Goal: Task Accomplishment & Management: Manage account settings

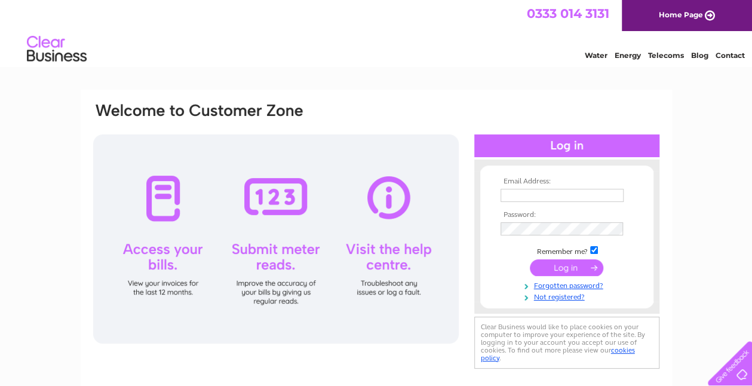
type input "[EMAIL_ADDRESS][DOMAIN_NAME]"
click at [568, 263] on input "submit" at bounding box center [566, 267] width 73 height 17
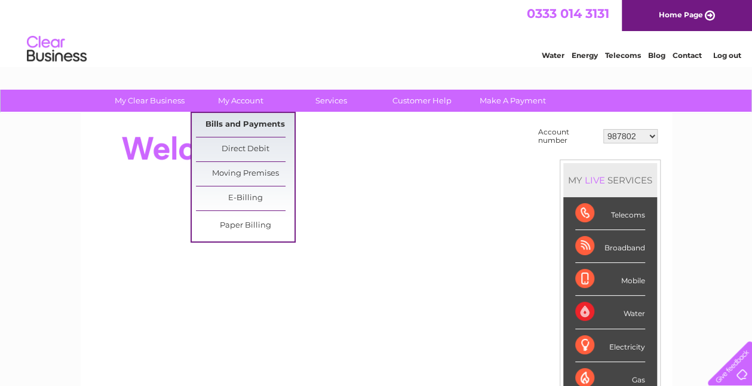
click at [246, 116] on link "Bills and Payments" at bounding box center [245, 125] width 99 height 24
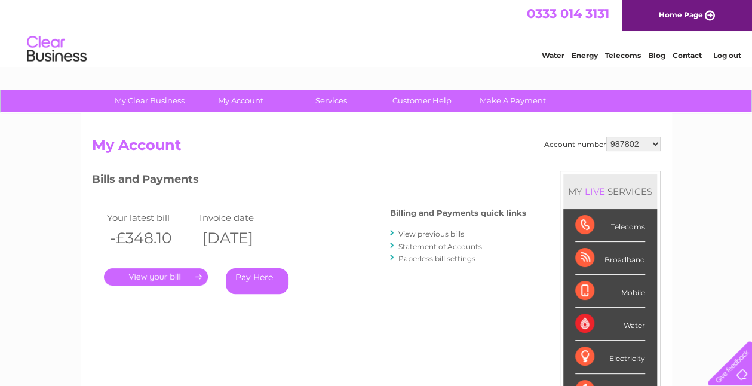
click at [653, 143] on select "987802 1079773 30294089" at bounding box center [633, 144] width 54 height 14
select select "1079773"
click at [606, 137] on select "987802 1079773 30294089" at bounding box center [633, 144] width 54 height 14
click at [190, 274] on link "." at bounding box center [156, 276] width 104 height 17
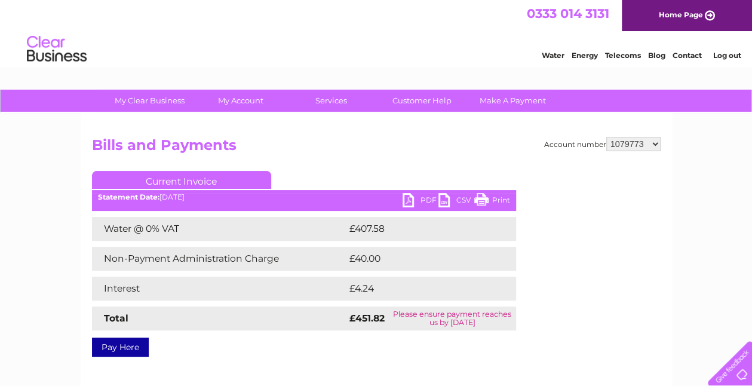
click at [411, 199] on link "PDF" at bounding box center [420, 201] width 36 height 17
click at [653, 143] on select "987802 1079773 30294089" at bounding box center [633, 144] width 54 height 14
select select "30294089"
click at [606, 137] on select "987802 1079773 30294089" at bounding box center [633, 144] width 54 height 14
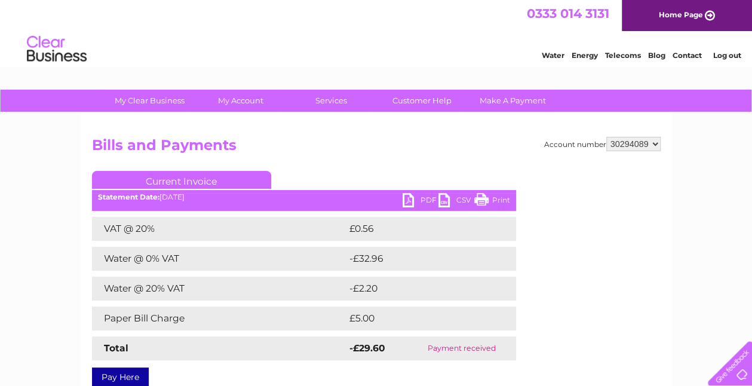
click at [429, 192] on ul "Current Invoice" at bounding box center [304, 182] width 424 height 22
click at [425, 199] on link "PDF" at bounding box center [420, 201] width 36 height 17
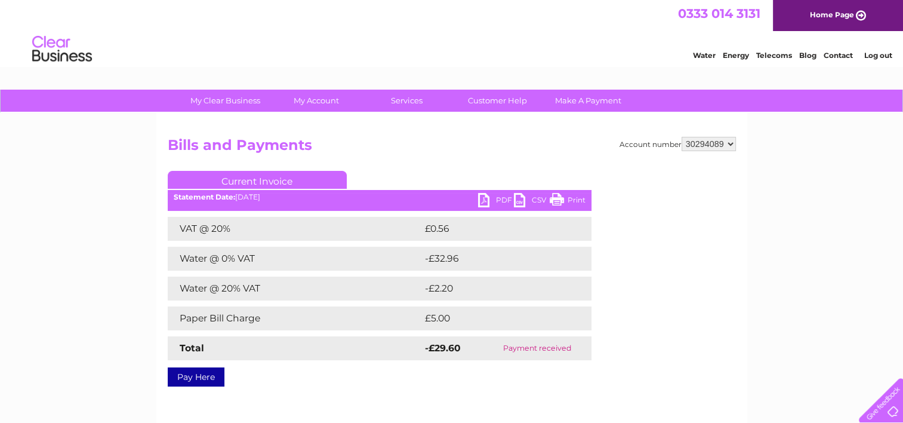
click at [730, 143] on select "987802 1079773 30294089" at bounding box center [709, 144] width 54 height 14
select select "1079773"
click at [682, 137] on select "987802 1079773 30294089" at bounding box center [709, 144] width 54 height 14
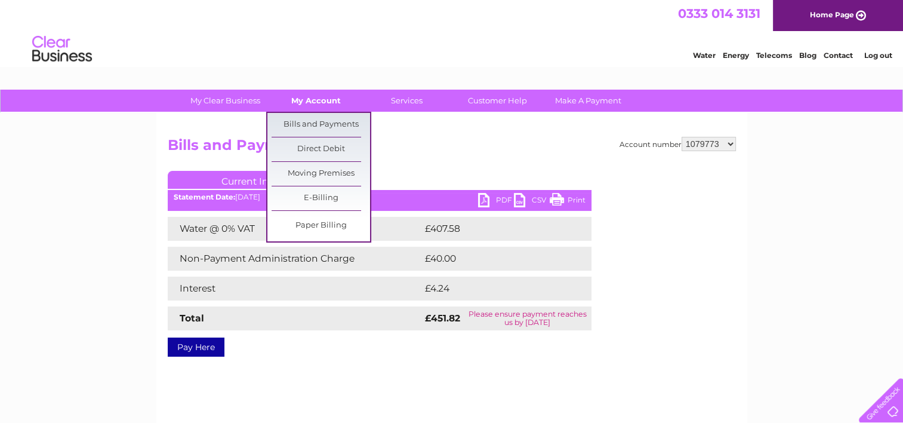
click at [318, 101] on link "My Account" at bounding box center [316, 101] width 99 height 22
click at [318, 121] on link "Bills and Payments" at bounding box center [321, 125] width 99 height 24
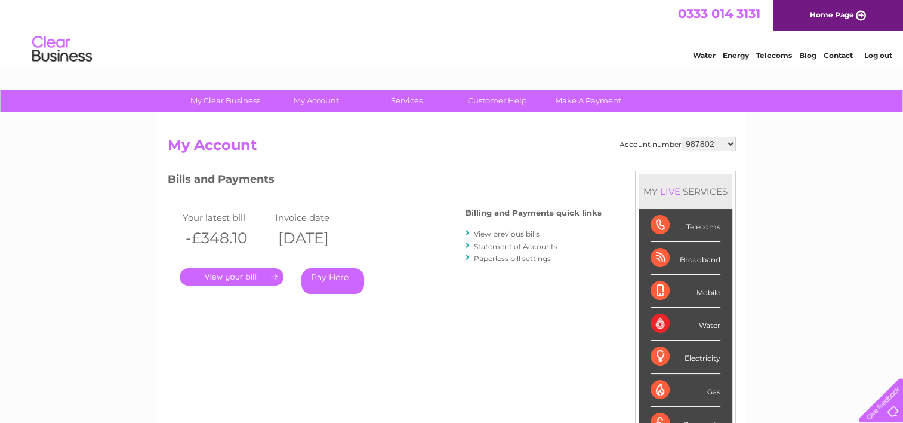
click at [731, 141] on select "987802 1079773 30294089" at bounding box center [709, 144] width 54 height 14
select select "1079773"
click at [682, 137] on select "987802 1079773 30294089" at bounding box center [709, 144] width 54 height 14
drag, startPoint x: 0, startPoint y: 0, endPoint x: 531, endPoint y: 229, distance: 578.2
click at [531, 229] on link "View previous bills" at bounding box center [507, 233] width 66 height 9
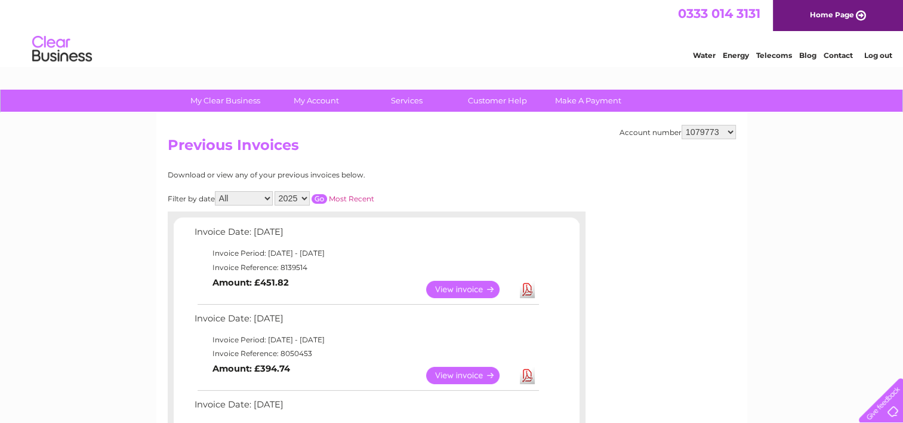
scroll to position [60, 0]
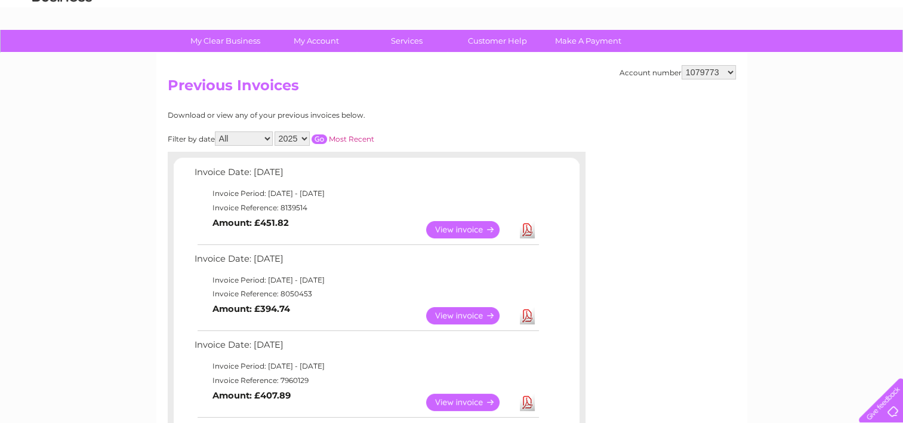
click at [444, 315] on link "View" at bounding box center [470, 315] width 88 height 17
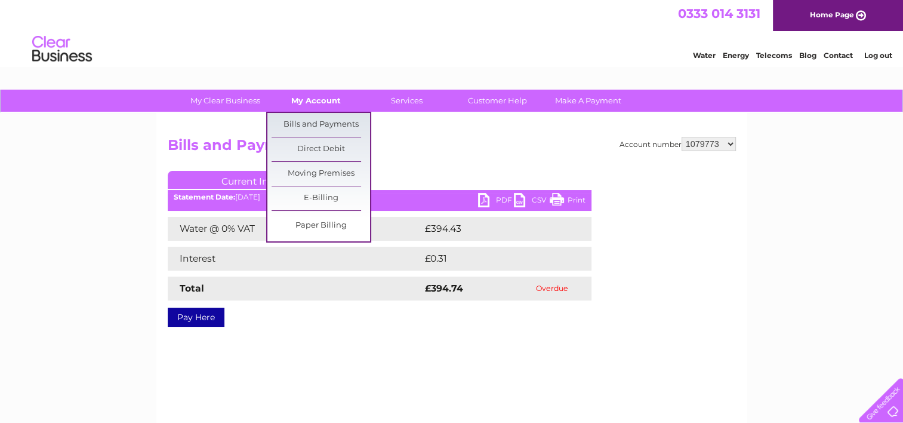
click at [308, 105] on link "My Account" at bounding box center [316, 101] width 99 height 22
click at [313, 127] on link "Bills and Payments" at bounding box center [321, 125] width 99 height 24
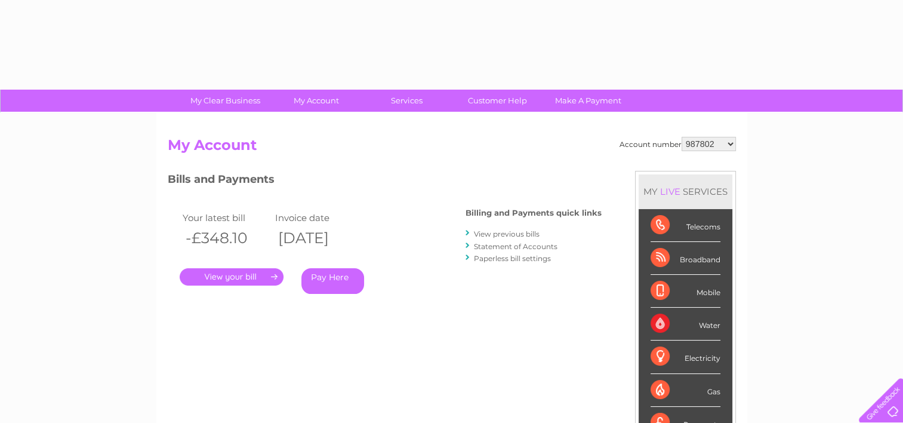
click at [730, 143] on select "987802 1079773 30294089" at bounding box center [709, 144] width 54 height 14
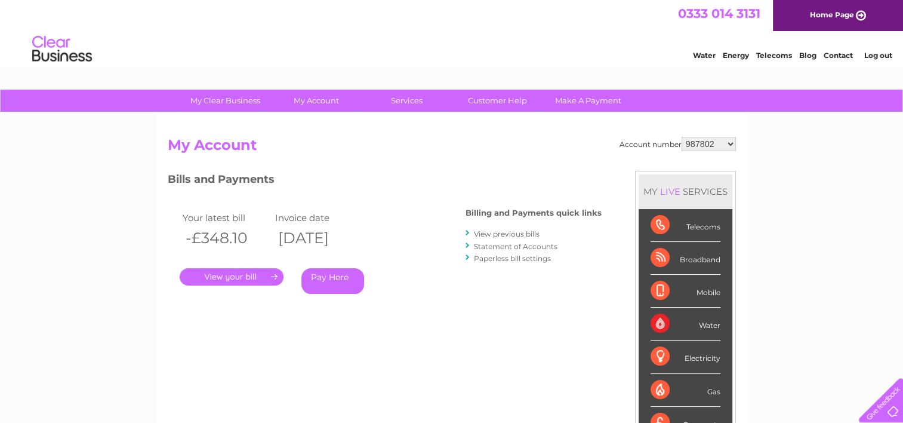
select select "1079773"
click at [682, 137] on select "987802 1079773 30294089" at bounding box center [709, 144] width 54 height 14
click at [512, 232] on link "View previous bills" at bounding box center [507, 233] width 66 height 9
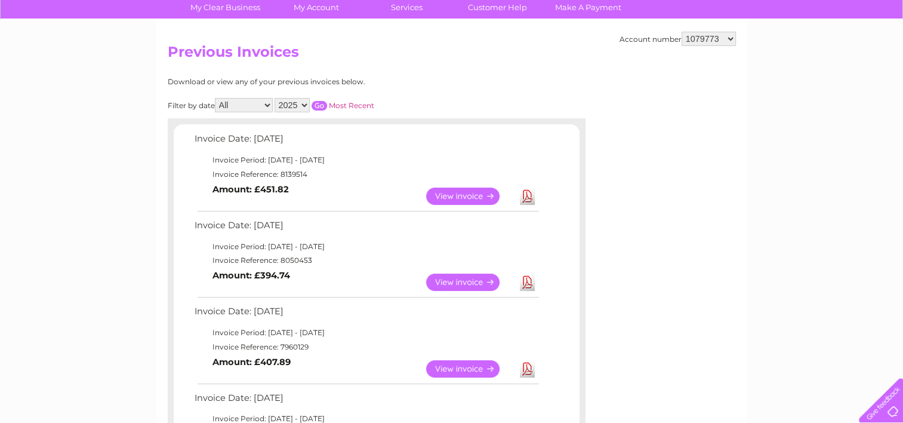
scroll to position [119, 0]
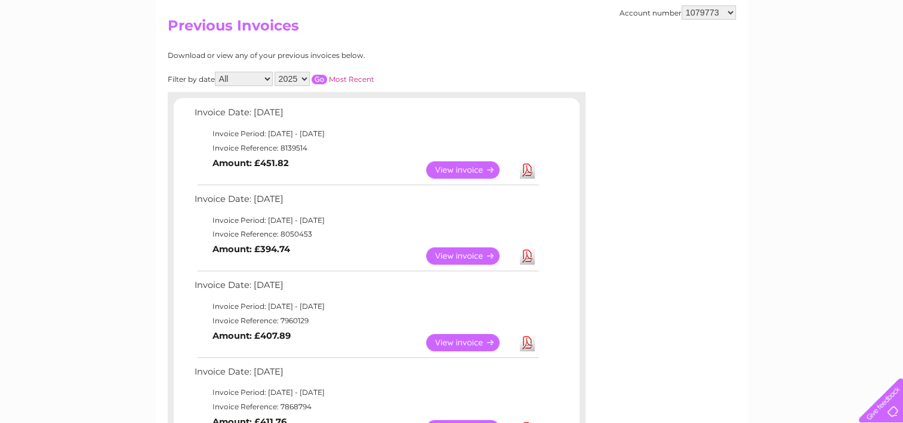
click at [379, 35] on h2 "Previous Invoices" at bounding box center [452, 28] width 568 height 23
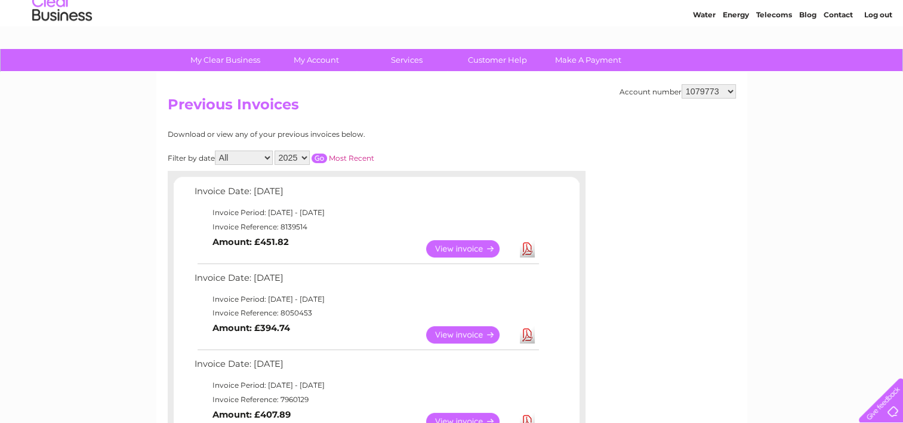
scroll to position [0, 0]
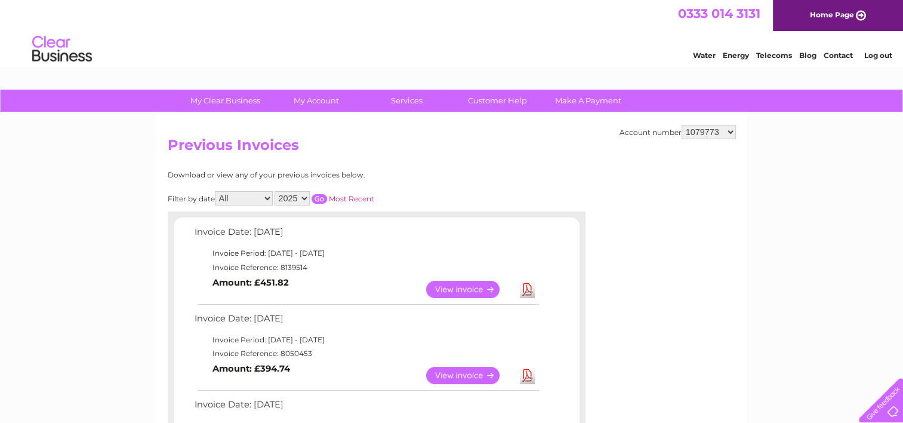
click at [878, 56] on link "Log out" at bounding box center [878, 55] width 28 height 9
